Goal: Task Accomplishment & Management: Use online tool/utility

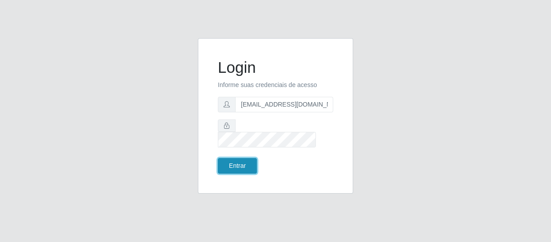
click at [236, 165] on button "Entrar" at bounding box center [237, 166] width 39 height 16
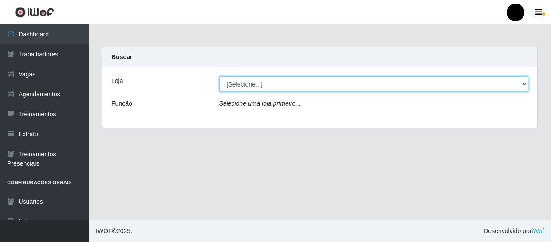
drag, startPoint x: 524, startPoint y: 84, endPoint x: 510, endPoint y: 90, distance: 14.3
click at [522, 85] on select "[Selecione...] SuperFácil Atacado - Emaús SuperFácil Atacado - Rodoviária Super…" at bounding box center [374, 84] width 310 height 16
select select "408"
click at [219, 76] on select "[Selecione...] SuperFácil Atacado - Emaús SuperFácil Atacado - Rodoviária Super…" at bounding box center [374, 84] width 310 height 16
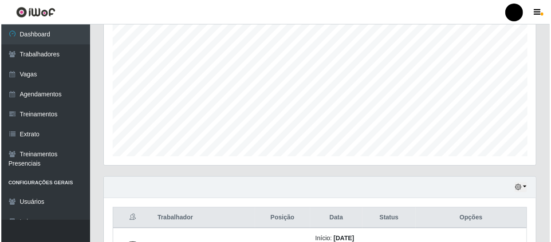
scroll to position [323, 0]
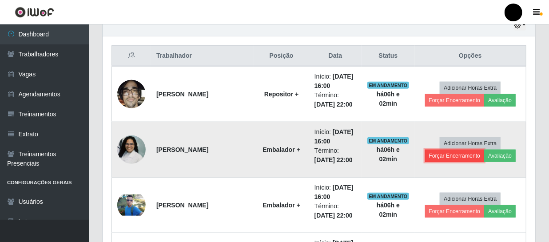
click at [452, 155] on button "Forçar Encerramento" at bounding box center [454, 156] width 59 height 12
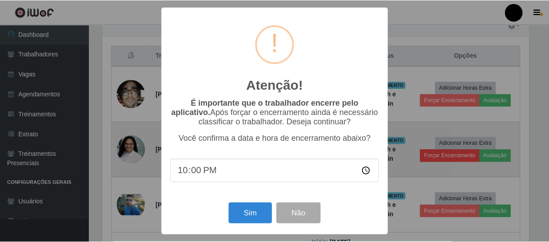
scroll to position [184, 428]
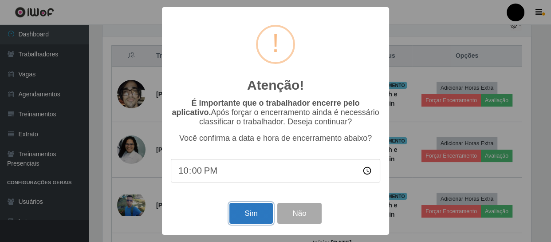
click at [262, 218] on button "Sim" at bounding box center [251, 213] width 43 height 21
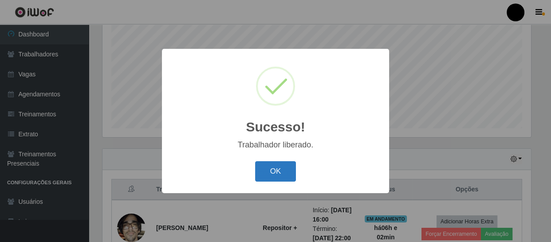
click at [281, 174] on button "OK" at bounding box center [275, 171] width 41 height 21
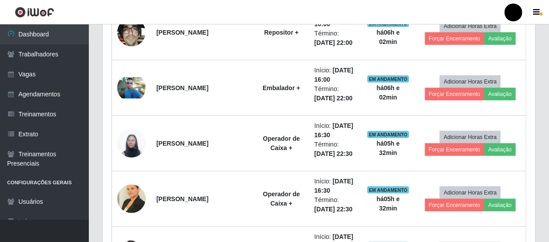
scroll to position [391, 0]
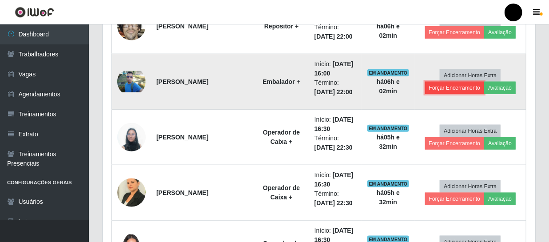
click at [451, 86] on button "Forçar Encerramento" at bounding box center [454, 88] width 59 height 12
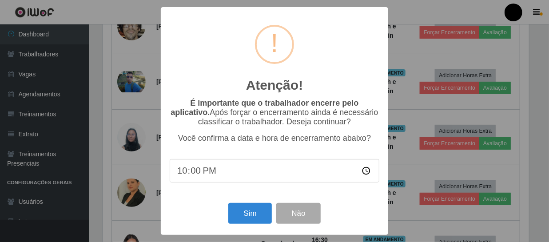
scroll to position [184, 428]
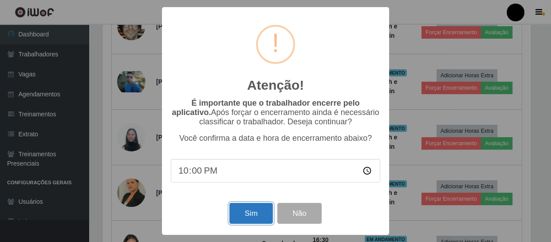
click at [246, 213] on button "Sim" at bounding box center [251, 213] width 43 height 21
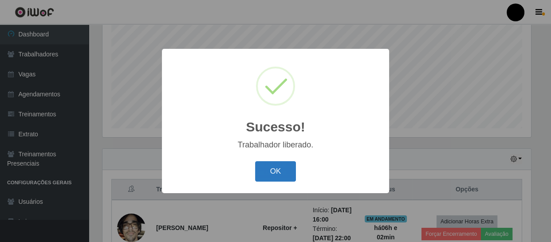
click at [273, 167] on button "OK" at bounding box center [275, 171] width 41 height 21
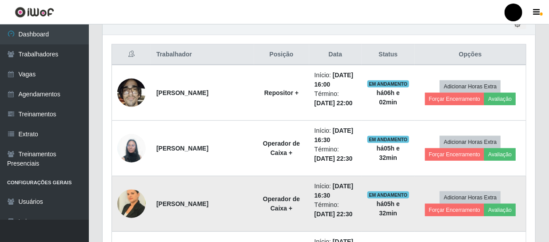
scroll to position [310, 0]
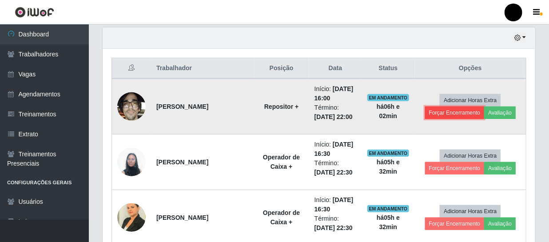
click at [456, 111] on button "Forçar Encerramento" at bounding box center [454, 113] width 59 height 12
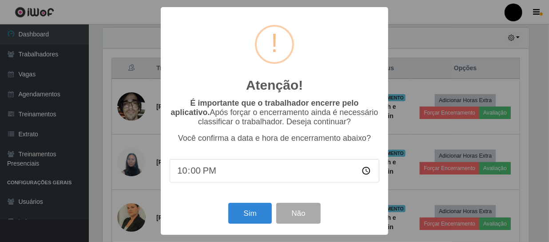
scroll to position [184, 428]
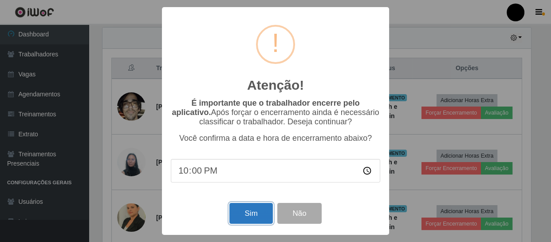
click at [242, 217] on button "Sim" at bounding box center [251, 213] width 43 height 21
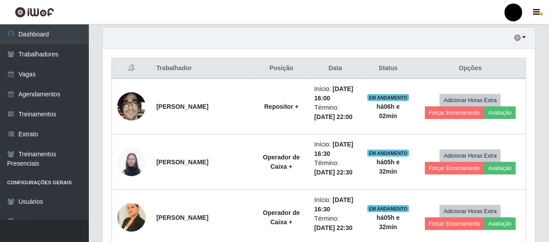
scroll to position [0, 0]
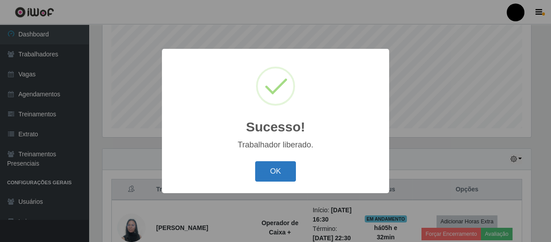
click at [266, 172] on button "OK" at bounding box center [275, 171] width 41 height 21
